Goal: Information Seeking & Learning: Learn about a topic

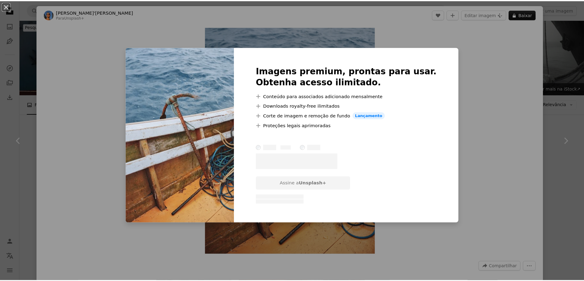
scroll to position [1964, 0]
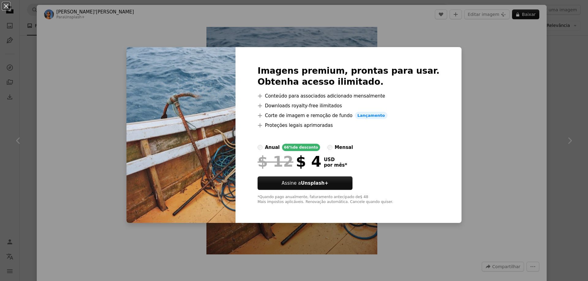
click at [492, 98] on div "An X shape Imagens premium, prontas para usar. Obtenha acesso ilimitado. A plus…" at bounding box center [294, 140] width 588 height 281
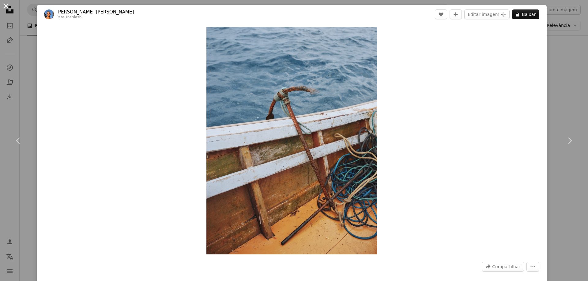
click at [5, 6] on button "An X shape" at bounding box center [5, 5] width 7 height 7
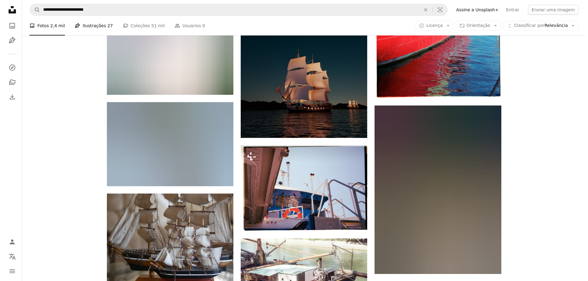
scroll to position [8611, 0]
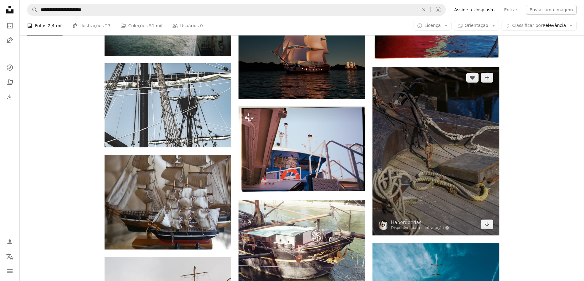
click at [450, 157] on img at bounding box center [435, 151] width 127 height 169
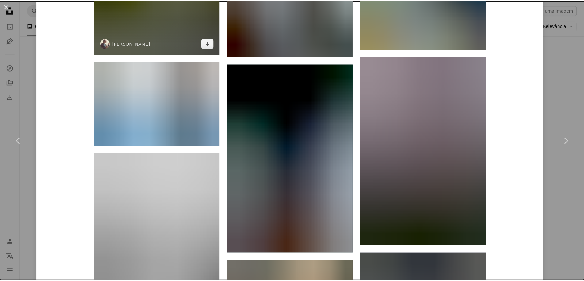
scroll to position [6629, 0]
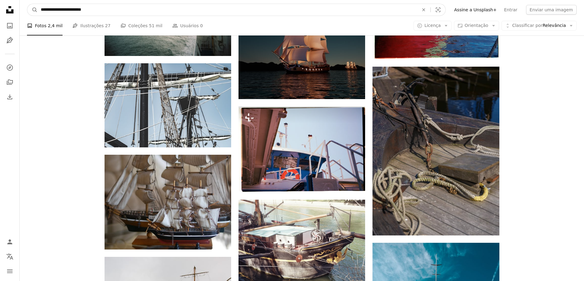
drag, startPoint x: 111, startPoint y: 12, endPoint x: 13, endPoint y: 10, distance: 98.3
type input "**********"
click button "A magnifying glass" at bounding box center [32, 10] width 10 height 12
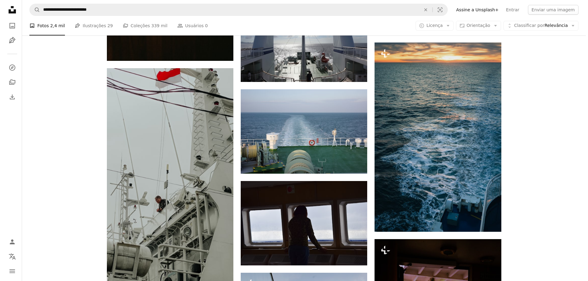
scroll to position [459, 0]
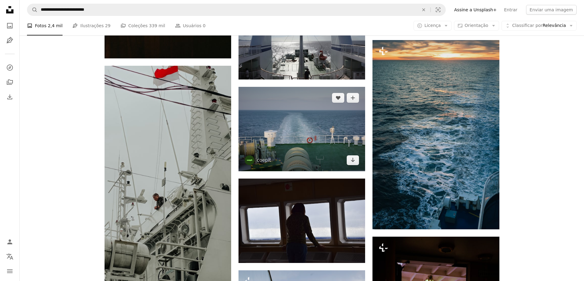
click at [342, 165] on img at bounding box center [301, 129] width 127 height 84
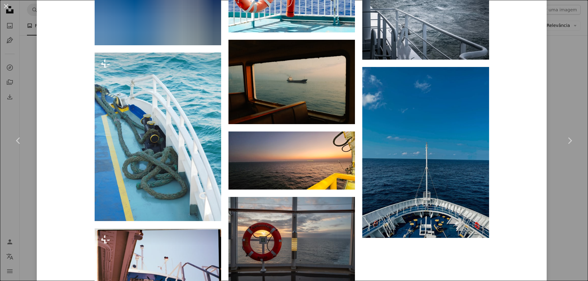
scroll to position [4166, 0]
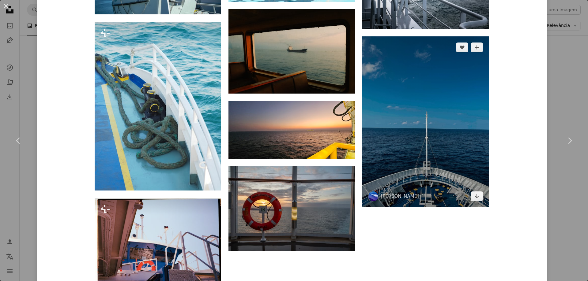
click at [417, 190] on img at bounding box center [425, 121] width 127 height 171
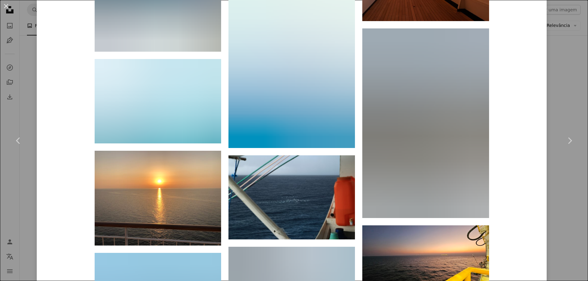
scroll to position [9469, 0]
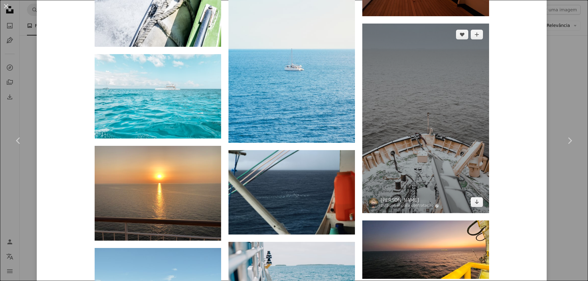
click at [421, 182] on img at bounding box center [425, 119] width 127 height 190
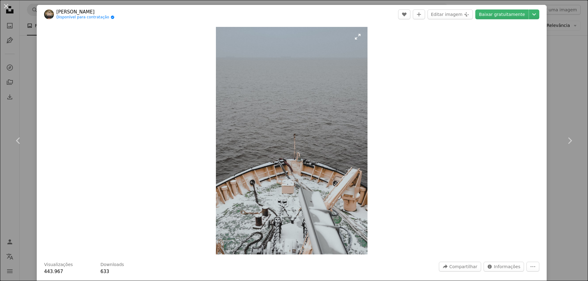
click at [288, 171] on img "Ampliar esta imagem" at bounding box center [292, 141] width 152 height 228
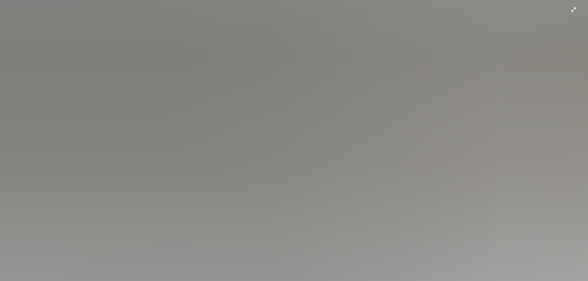
scroll to position [403, 0]
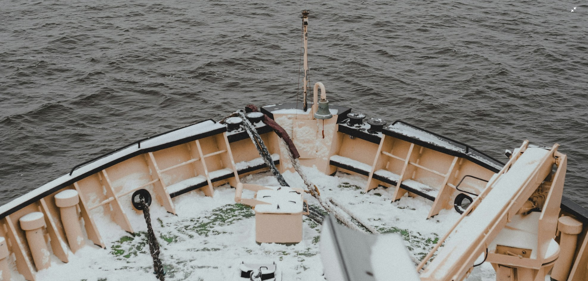
click at [392, 191] on img "Diminuir esta imagem" at bounding box center [294, 37] width 589 height 883
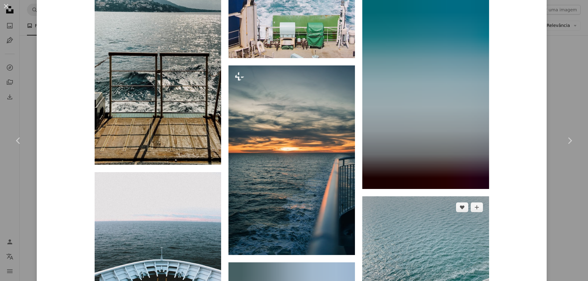
scroll to position [3461, 0]
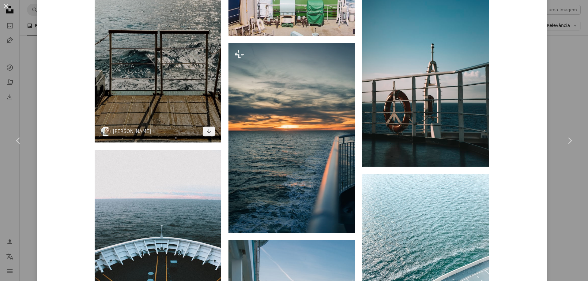
click at [200, 125] on img at bounding box center [158, 27] width 127 height 231
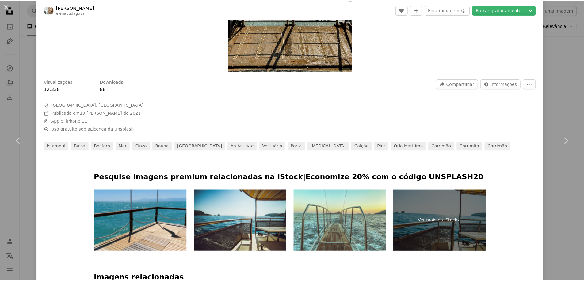
scroll to position [184, 0]
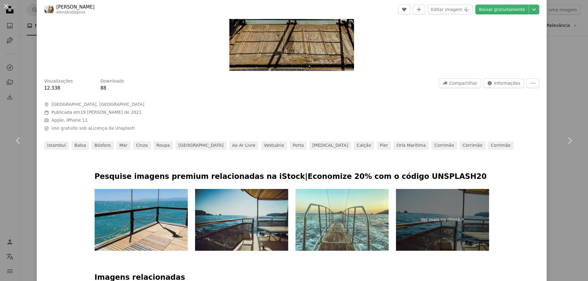
click at [262, 225] on img at bounding box center [241, 220] width 93 height 62
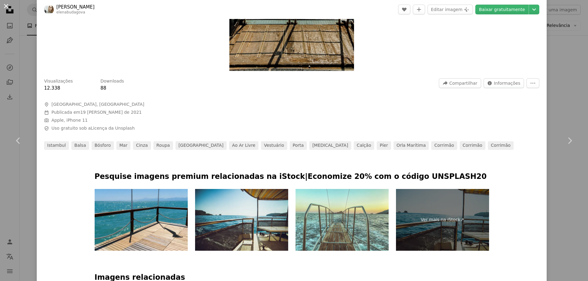
click at [5, 6] on button "An X shape" at bounding box center [5, 5] width 7 height 7
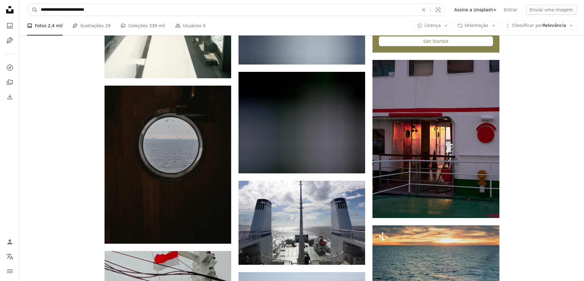
drag, startPoint x: 101, startPoint y: 10, endPoint x: 21, endPoint y: -1, distance: 81.6
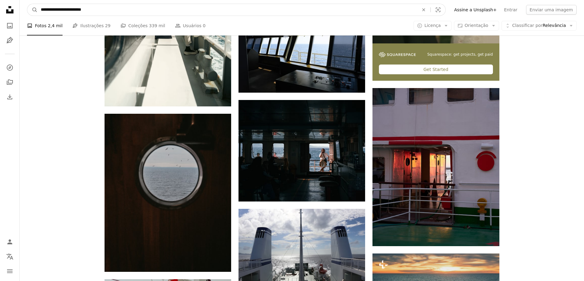
type input "**********"
click button "A magnifying glass" at bounding box center [32, 10] width 10 height 12
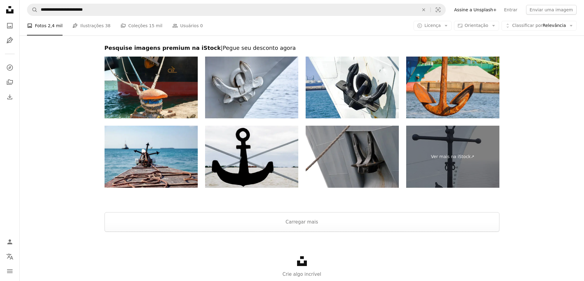
scroll to position [1164, 0]
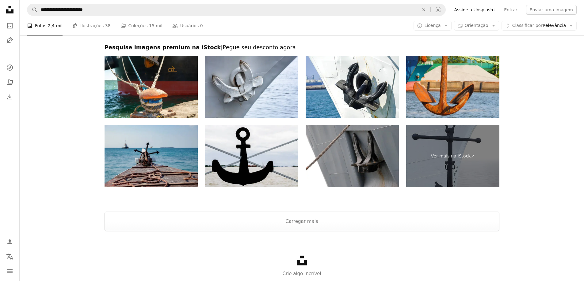
click at [158, 175] on img at bounding box center [150, 156] width 93 height 62
